Goal: Unclear

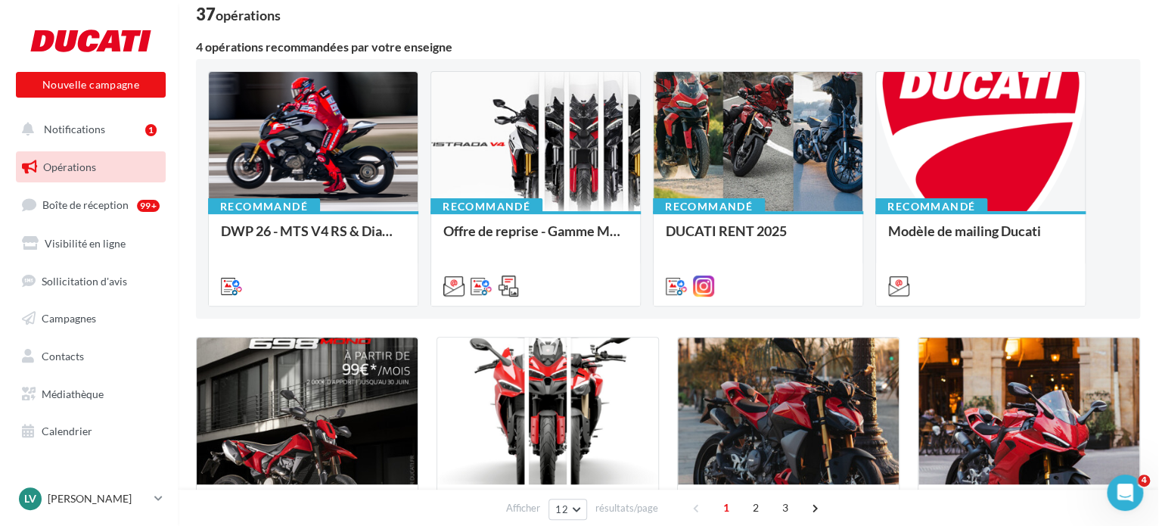
scroll to position [104, 0]
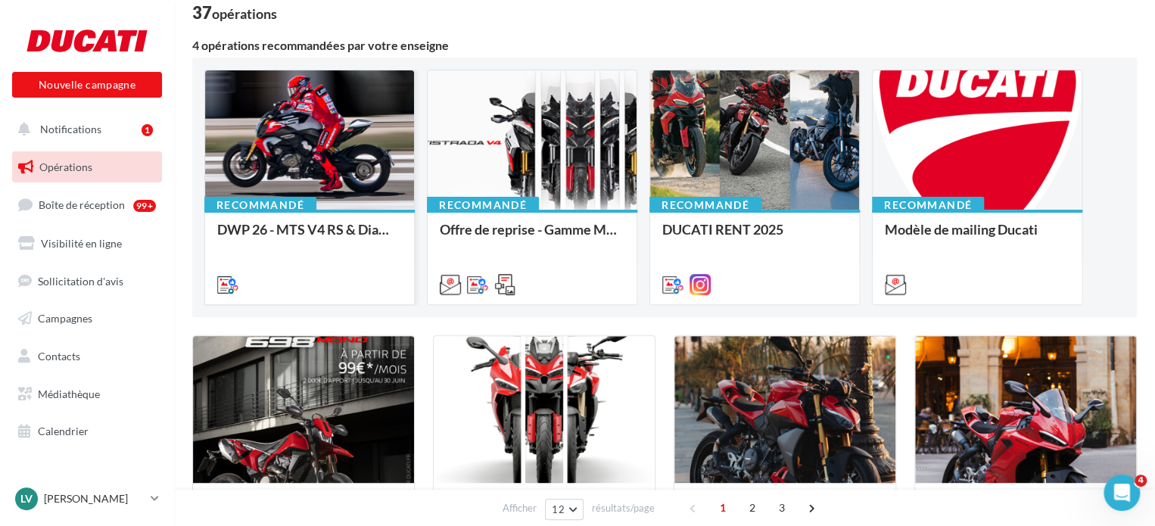
click at [313, 120] on div at bounding box center [309, 140] width 209 height 141
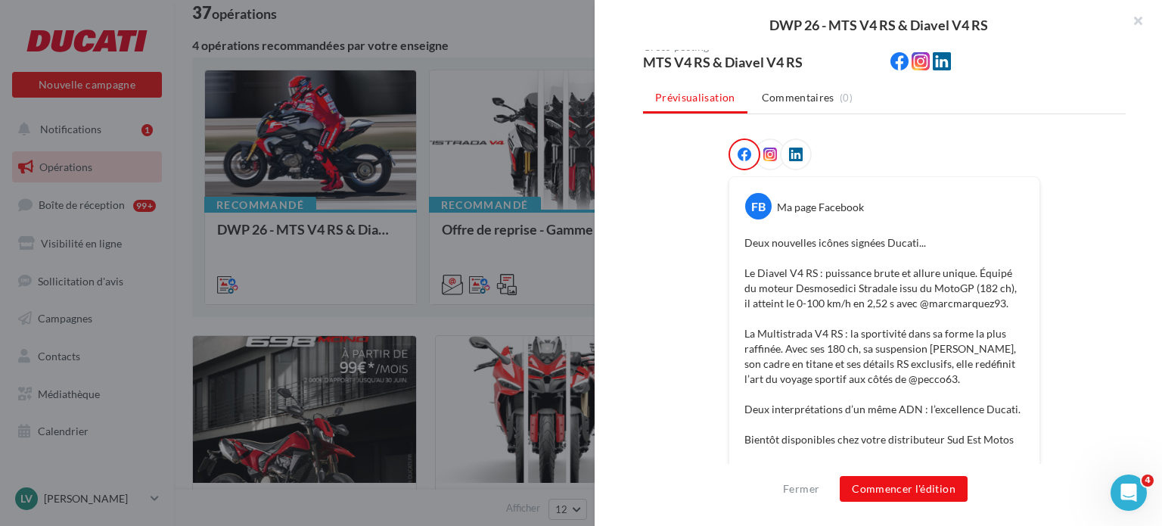
scroll to position [154, 0]
click at [765, 163] on span at bounding box center [771, 157] width 14 height 15
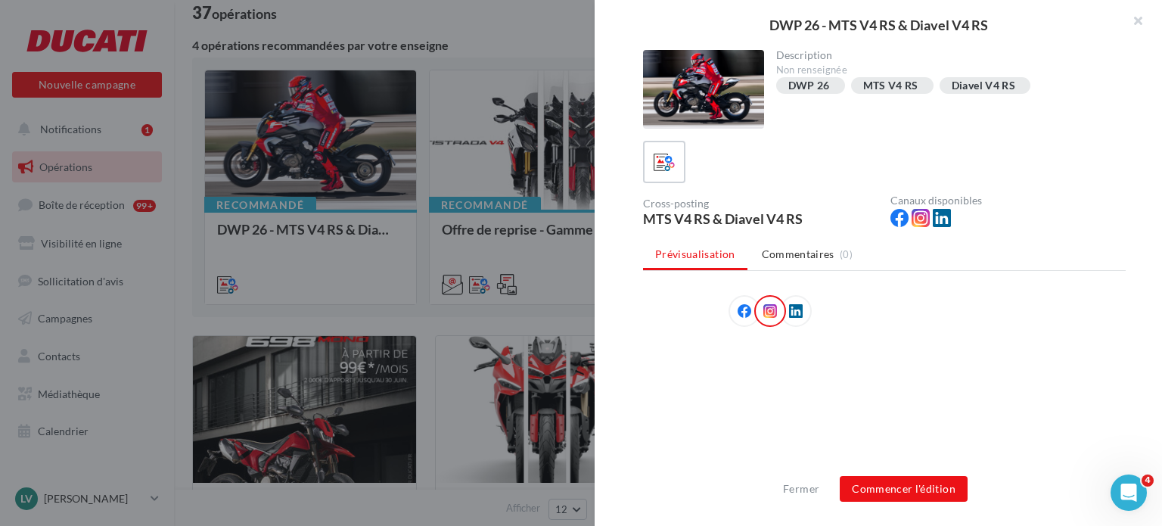
click at [738, 308] on icon at bounding box center [745, 311] width 14 height 14
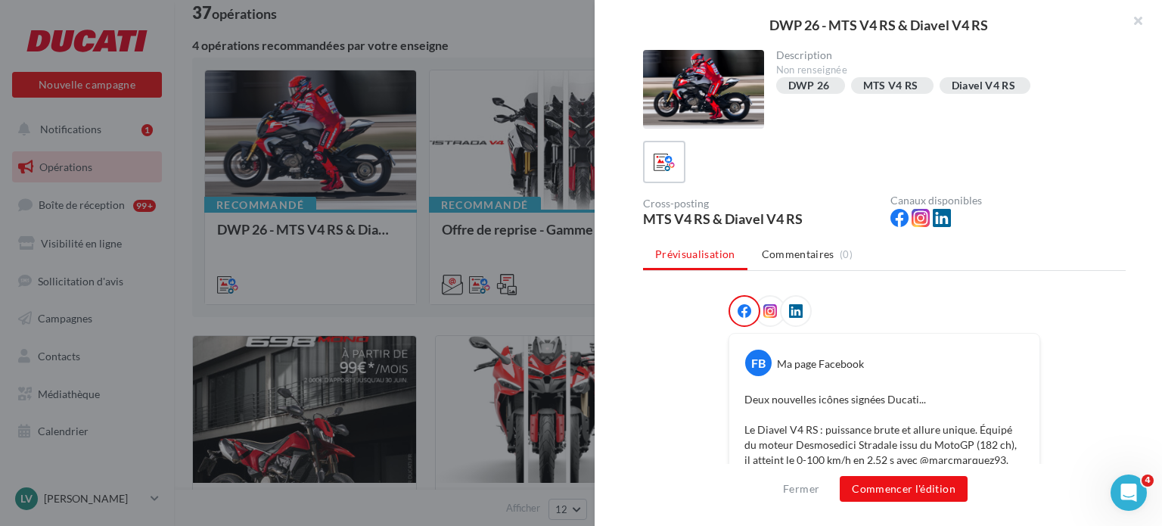
click at [766, 309] on icon at bounding box center [771, 311] width 14 height 14
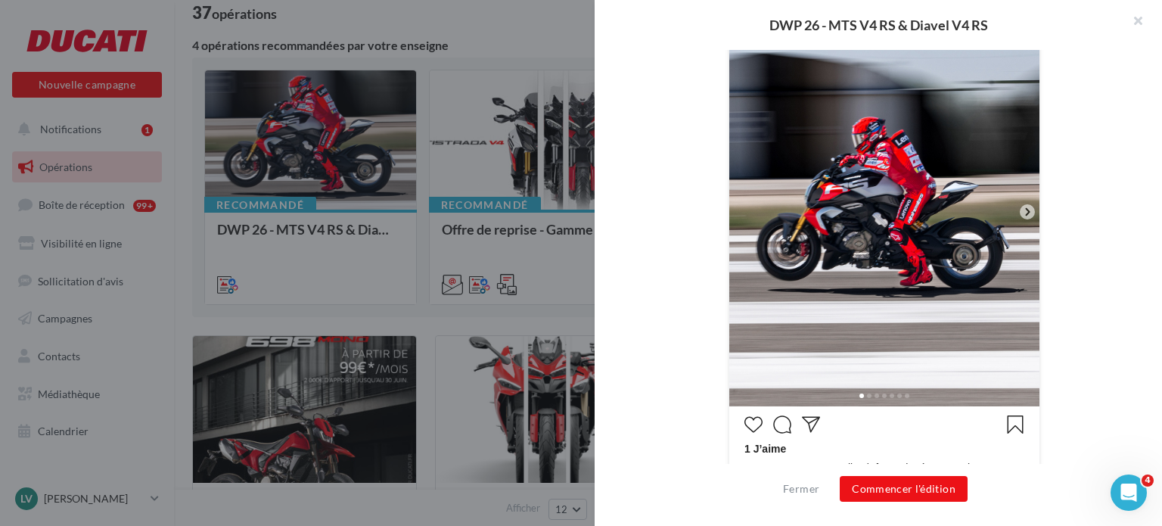
scroll to position [371, 0]
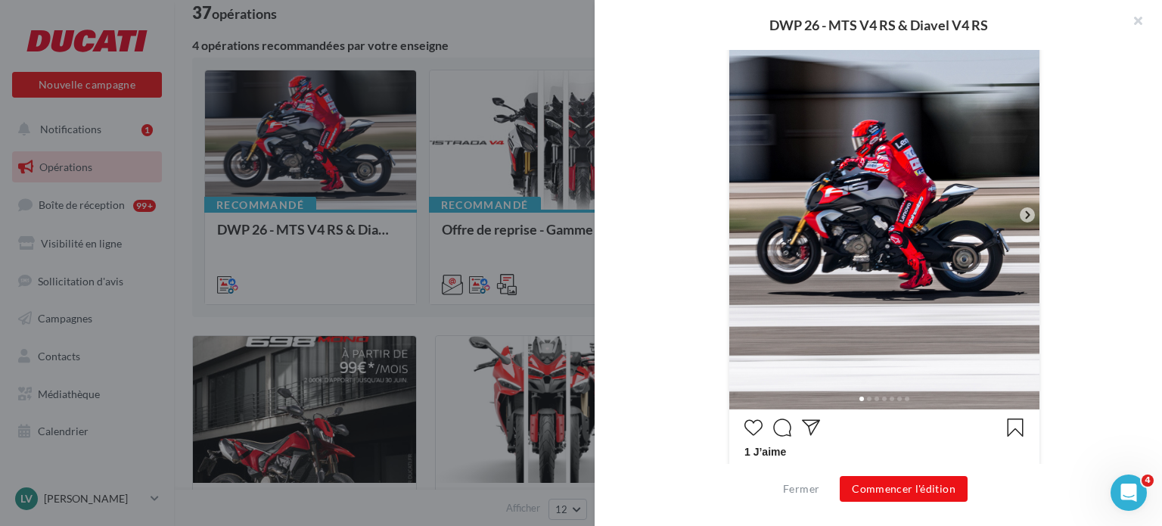
click at [1021, 211] on icon at bounding box center [1028, 215] width 14 height 14
click at [1025, 213] on icon at bounding box center [1027, 215] width 5 height 8
click at [866, 390] on div at bounding box center [884, 397] width 310 height 24
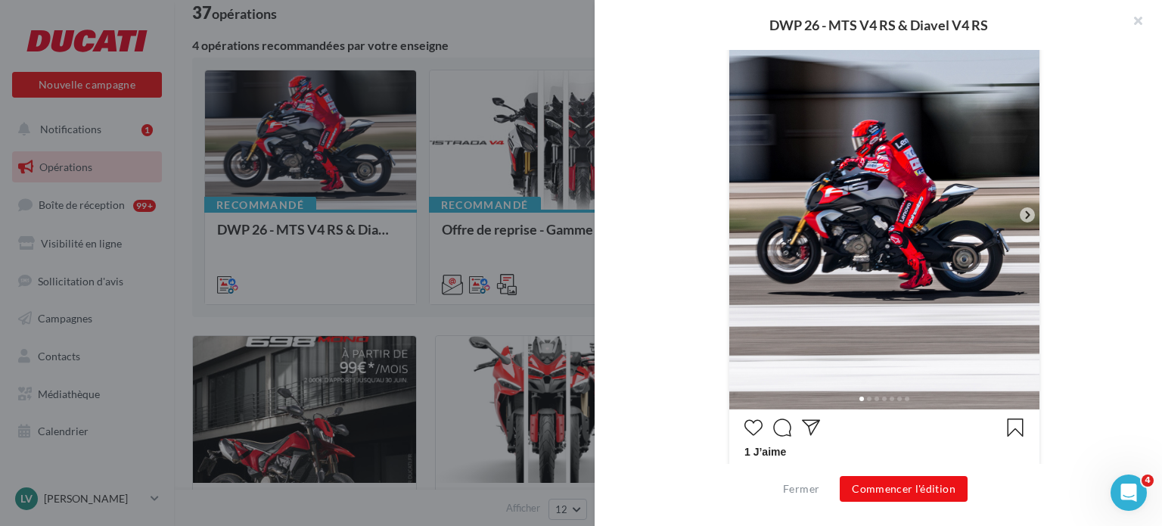
drag, startPoint x: 863, startPoint y: 399, endPoint x: 776, endPoint y: 313, distance: 122.5
click at [776, 313] on img at bounding box center [884, 215] width 310 height 388
click at [1021, 214] on icon at bounding box center [1028, 215] width 14 height 14
click at [1041, 209] on div "Mon nom" at bounding box center [884, 354] width 483 height 861
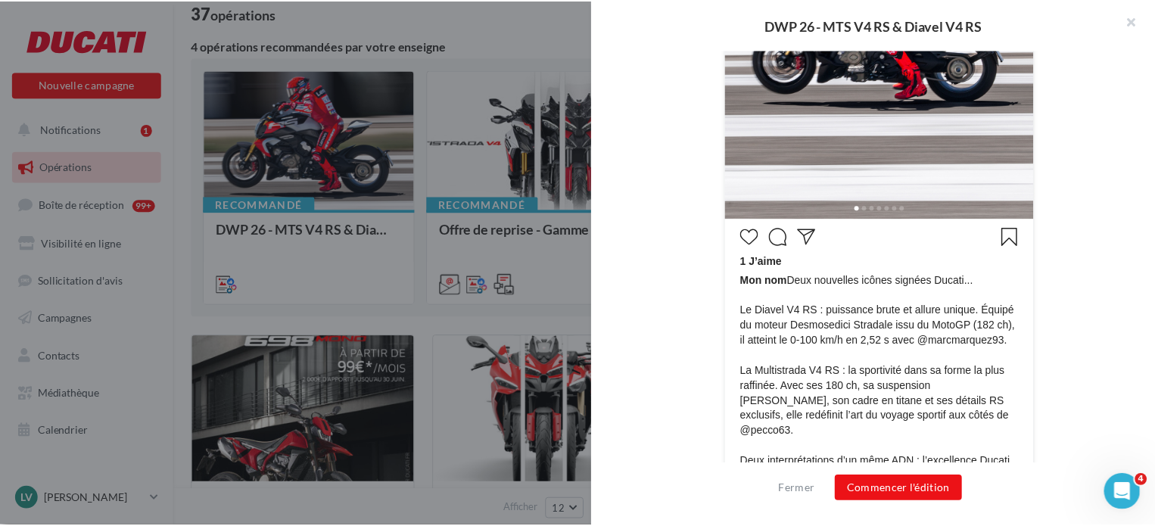
scroll to position [662, 0]
